Goal: Use online tool/utility: Utilize a website feature to perform a specific function

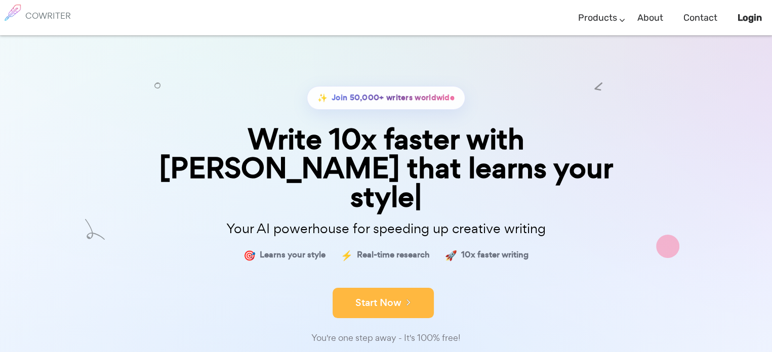
click at [358, 288] on button "Start Now" at bounding box center [383, 303] width 101 height 30
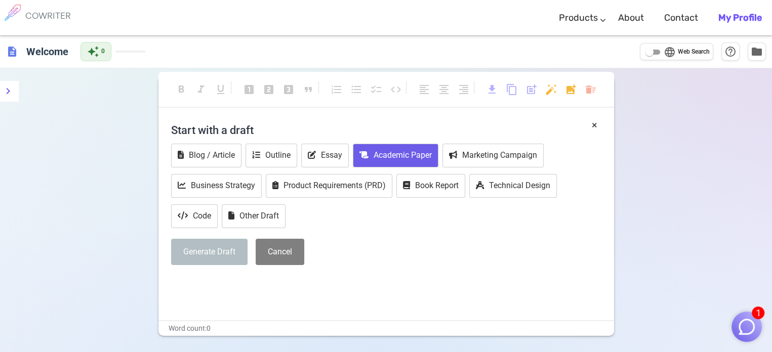
click at [364, 153] on icon at bounding box center [363, 154] width 9 height 7
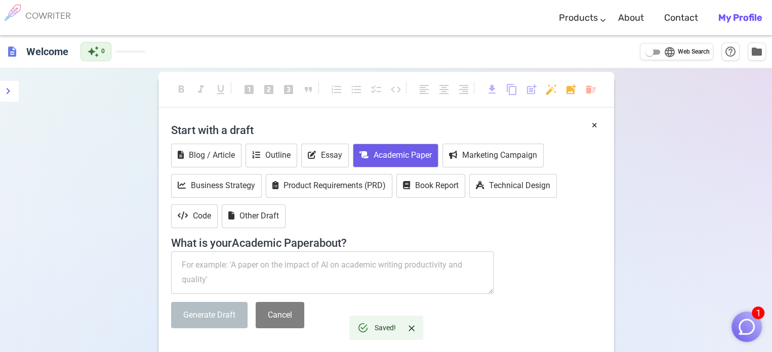
click at [230, 266] on textarea at bounding box center [332, 273] width 323 height 43
paste textarea "The Correlative Influence of Local Policies in Housing Delivery, 1999 – And Bey…"
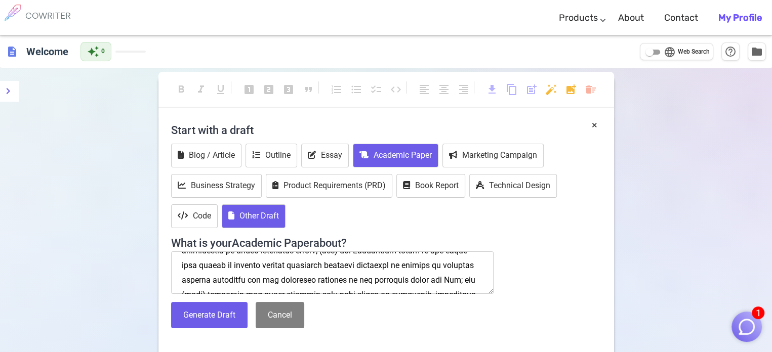
scroll to position [112, 0]
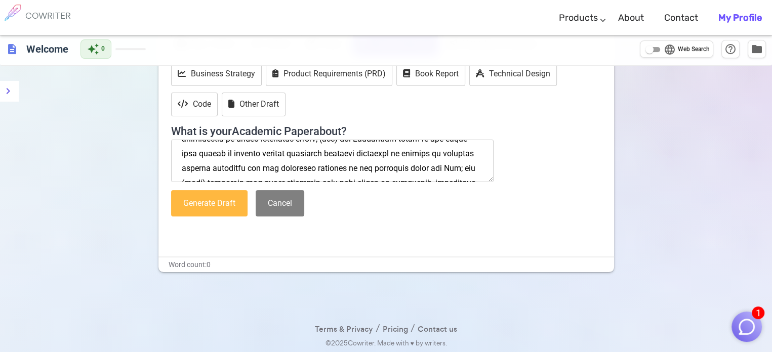
type textarea "The Correlative Influence of Local Policies in Housing Delivery, 1999 – And Bey…"
click at [211, 202] on button "Generate Draft" at bounding box center [209, 203] width 76 height 27
click at [211, 202] on div "× Start with a draft Blog / Article Outline Essay Academic Paper Marketing Camp…" at bounding box center [386, 131] width 456 height 251
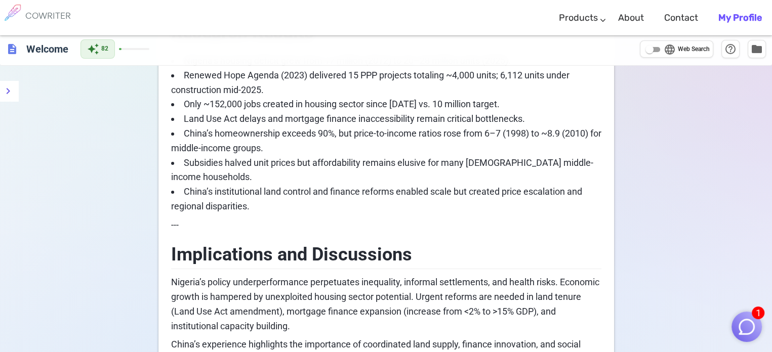
scroll to position [4108, 0]
